Goal: Task Accomplishment & Management: Use online tool/utility

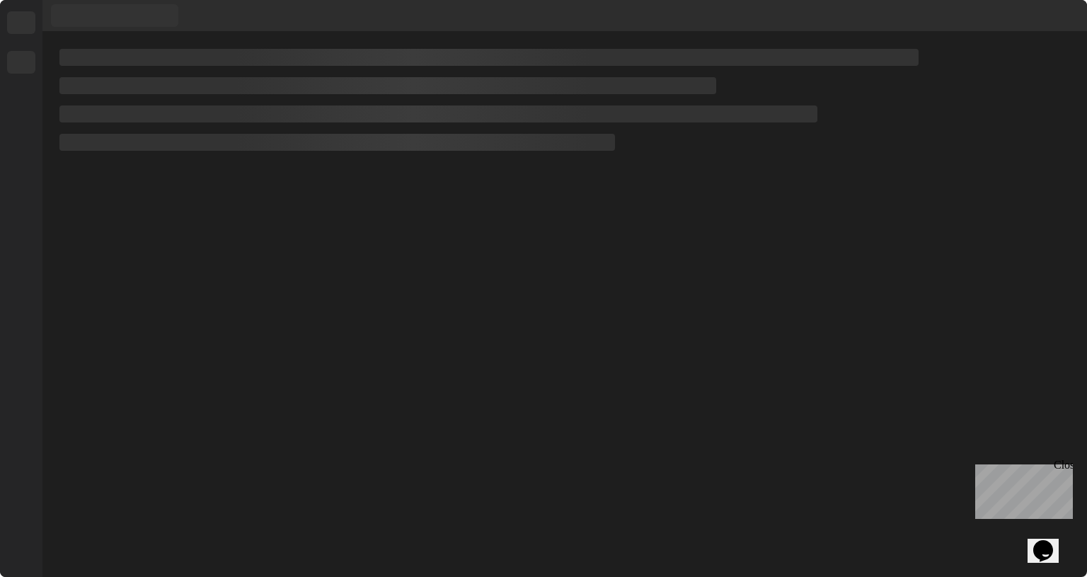
click at [1062, 464] on div "Close" at bounding box center [1063, 468] width 18 height 18
click at [508, 110] on div at bounding box center [438, 113] width 758 height 17
click at [1069, 467] on div "Close" at bounding box center [1063, 468] width 18 height 18
